Goal: Task Accomplishment & Management: Use online tool/utility

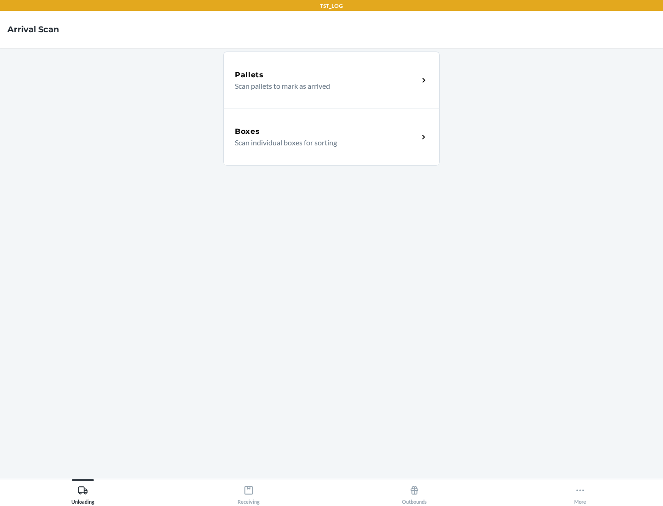
click at [326, 132] on div "Boxes" at bounding box center [327, 131] width 184 height 11
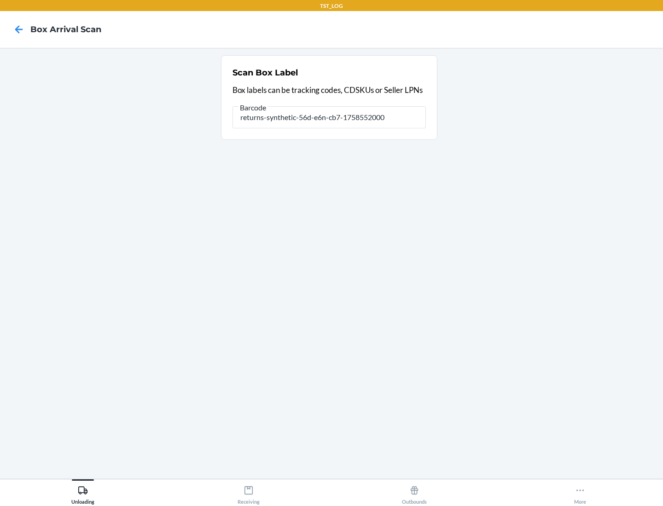
type input "returns-synthetic-56d-e6n-cb7-1758552000"
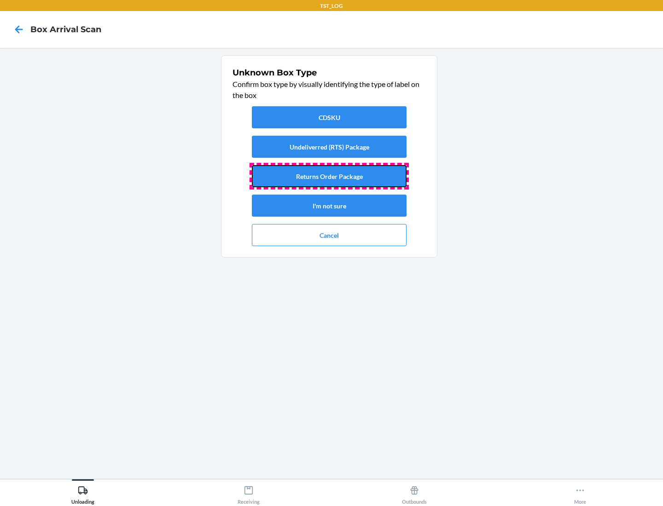
click at [329, 176] on button "Returns Order Package" at bounding box center [329, 176] width 155 height 22
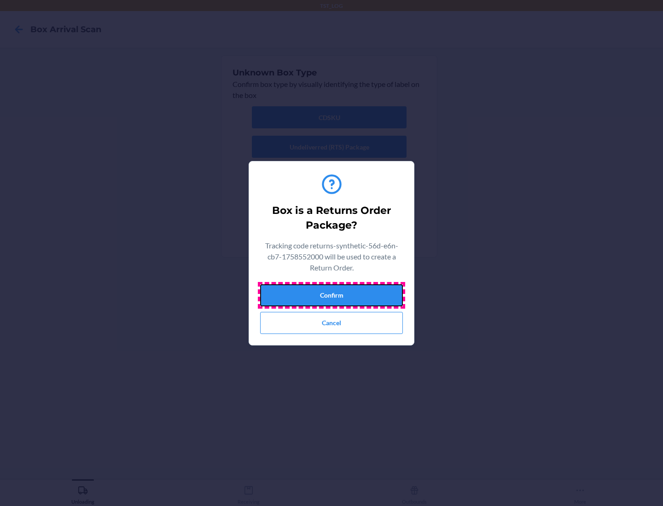
click at [331, 295] on button "Confirm" at bounding box center [331, 295] width 143 height 22
